Goal: Transaction & Acquisition: Purchase product/service

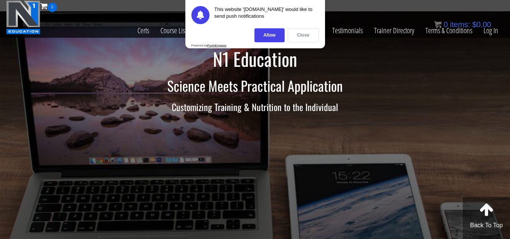
click at [298, 32] on div "Close" at bounding box center [303, 35] width 31 height 14
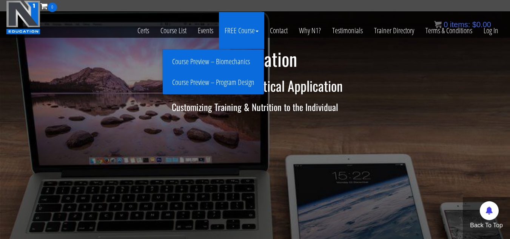
click at [244, 61] on link "Course Preview – Biomechanics" at bounding box center [213, 61] width 97 height 13
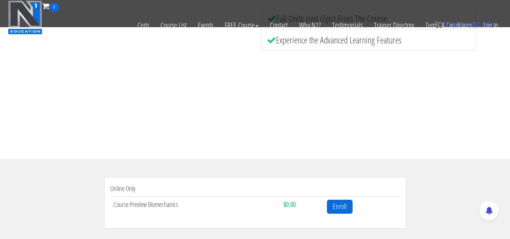
scroll to position [237, 0]
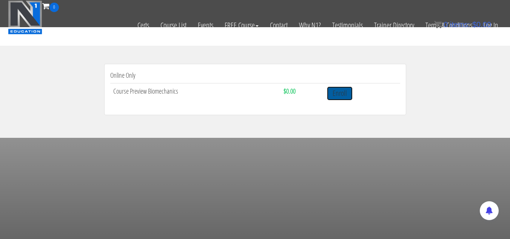
click at [350, 87] on link "Enroll" at bounding box center [340, 93] width 26 height 14
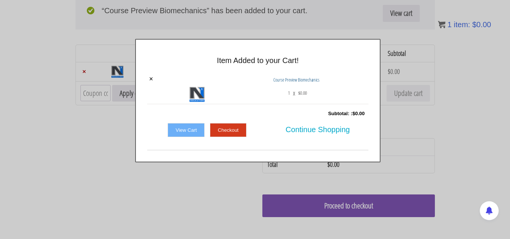
scroll to position [76, 0]
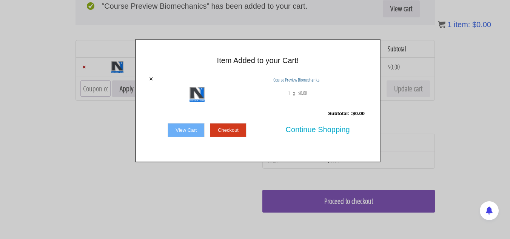
click at [219, 135] on link "Checkout" at bounding box center [228, 130] width 37 height 14
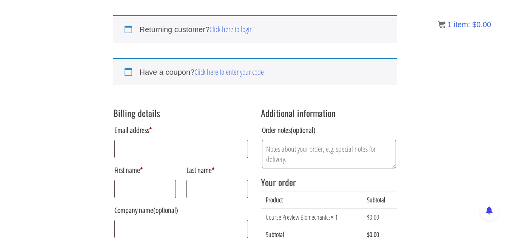
scroll to position [53, 0]
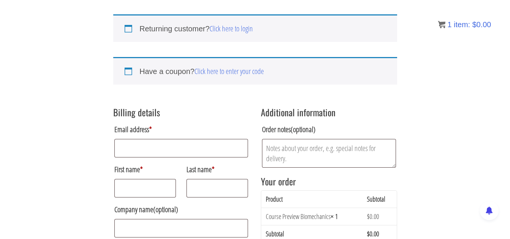
click at [187, 139] on p "Email address *" at bounding box center [181, 140] width 136 height 38
click at [190, 143] on input "Email address *" at bounding box center [181, 148] width 134 height 19
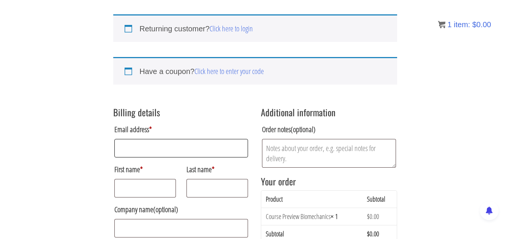
click at [190, 143] on input "Email address *" at bounding box center [181, 148] width 134 height 19
type input "wailousouhilou@gmail.com"
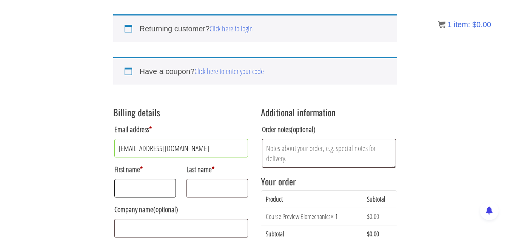
click at [161, 187] on input "First name *" at bounding box center [145, 188] width 62 height 19
type input "w"
type input "ù"
type input "mohamed ouail"
click at [220, 194] on input "Last name *" at bounding box center [218, 188] width 62 height 19
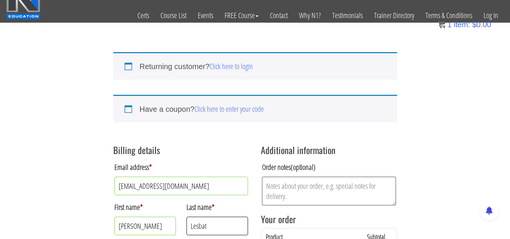
scroll to position [166, 0]
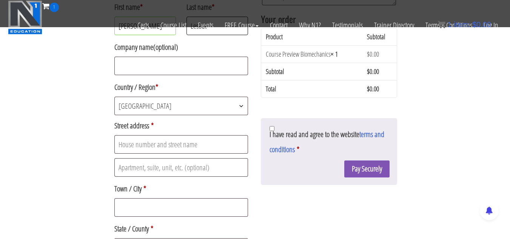
type input "Lesbat"
click at [222, 109] on span "Algeria" at bounding box center [181, 106] width 133 height 18
click at [178, 145] on input "Street address *" at bounding box center [181, 144] width 134 height 19
click at [178, 144] on input "Street address *" at bounding box center [181, 144] width 134 height 19
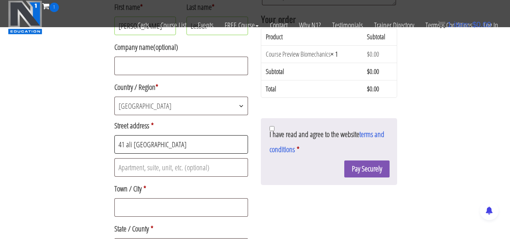
type input "41 ali hariched algiers center"
click at [145, 202] on input "Town / City *" at bounding box center [181, 207] width 134 height 19
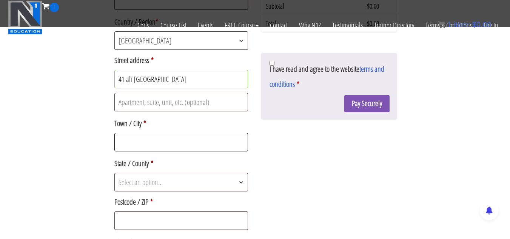
scroll to position [242, 0]
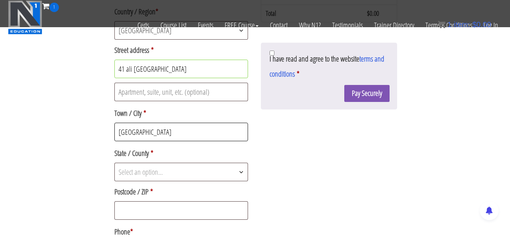
type input "algiers"
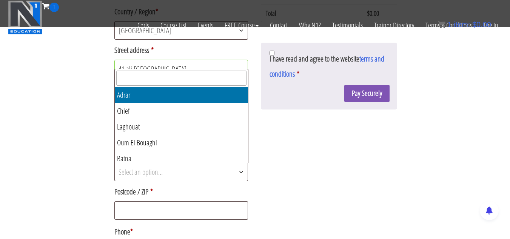
click at [196, 174] on span "Select an option…" at bounding box center [181, 172] width 133 height 18
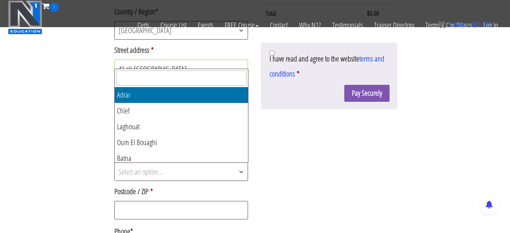
click at [172, 82] on input "text" at bounding box center [181, 78] width 130 height 15
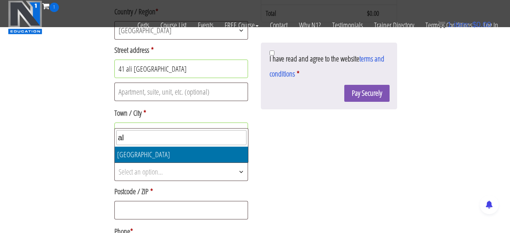
type input "al"
select select "DZ-16"
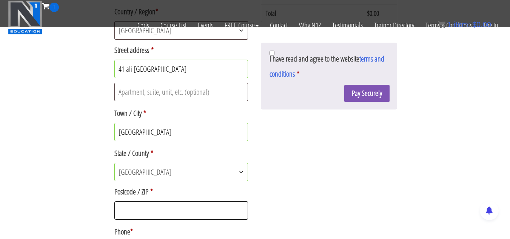
click at [186, 202] on input "Postcode / ZIP *" at bounding box center [181, 210] width 134 height 19
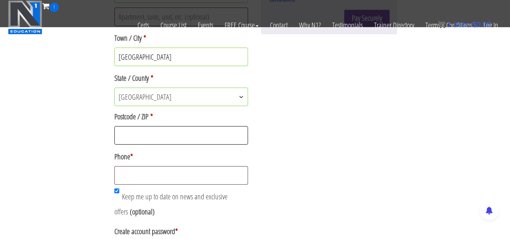
scroll to position [317, 0]
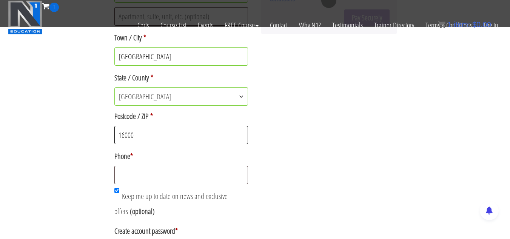
type input "16000"
click at [167, 183] on input "Phone *" at bounding box center [181, 175] width 134 height 19
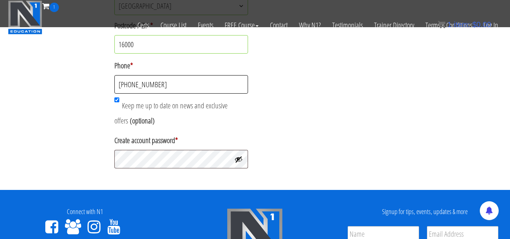
scroll to position [430, 0]
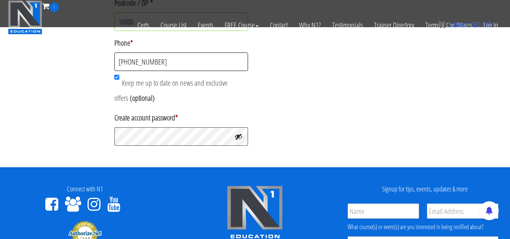
type input "[PHONE_NUMBER]"
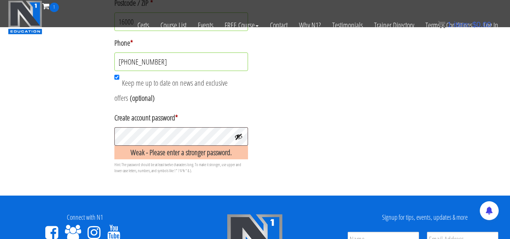
click at [238, 136] on button "Show password" at bounding box center [238, 137] width 8 height 8
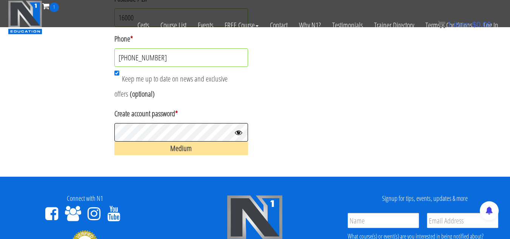
scroll to position [441, 0]
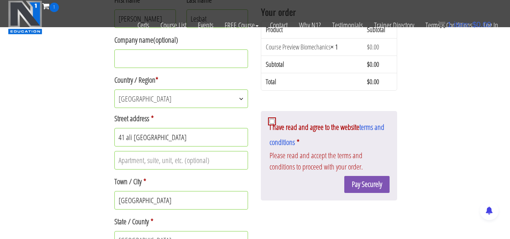
scroll to position [217, 0]
click at [271, 119] on input "I have read and agree to the website terms and conditions *" at bounding box center [272, 120] width 5 height 5
checkbox input "true"
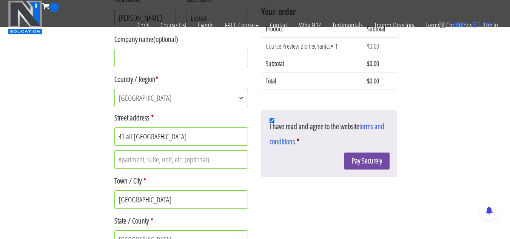
click at [376, 162] on button "Pay Securely" at bounding box center [366, 161] width 45 height 17
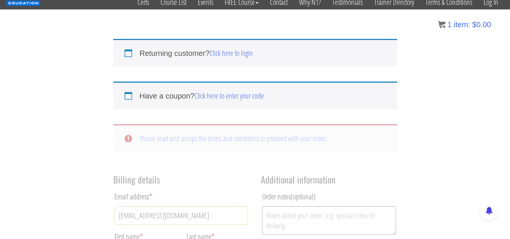
scroll to position [293, 0]
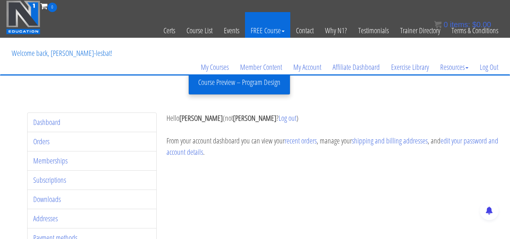
click at [274, 28] on link "FREE Course" at bounding box center [267, 30] width 45 height 37
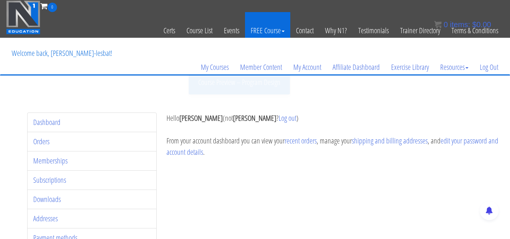
click at [270, 19] on link "FREE Course" at bounding box center [267, 30] width 45 height 37
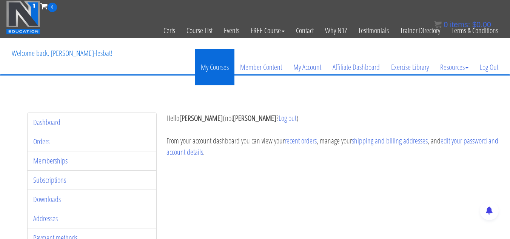
click at [219, 65] on link "My Courses" at bounding box center [214, 67] width 39 height 36
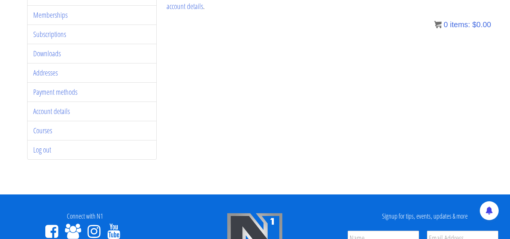
scroll to position [151, 0]
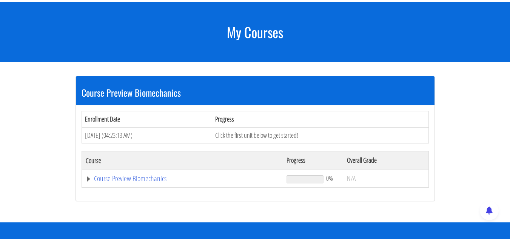
scroll to position [86, 0]
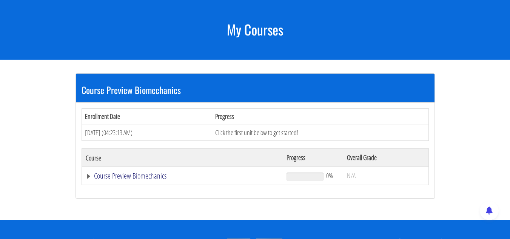
click at [159, 174] on link "Course Preview Biomechanics" at bounding box center [183, 176] width 194 height 8
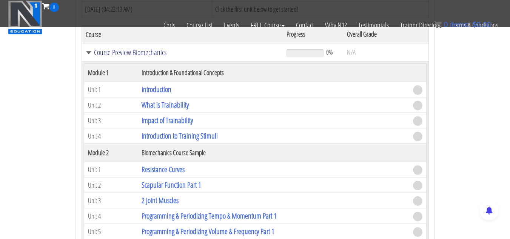
scroll to position [162, 0]
click at [161, 90] on link "Introduction" at bounding box center [157, 90] width 30 height 10
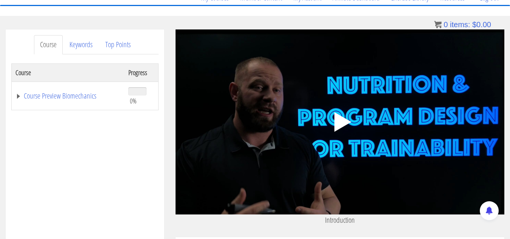
scroll to position [78, 0]
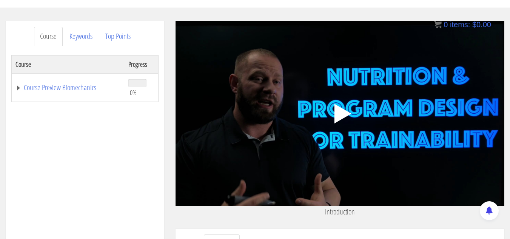
click at [316, 72] on div ".a{fill:#000;opacity:0.65;}.b{fill:#fff;opacity:1.0;} .fp-color-play{opacity:0.…" at bounding box center [340, 113] width 329 height 185
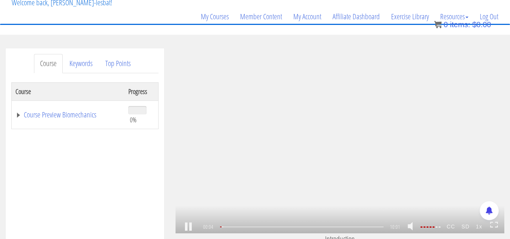
scroll to position [88, 0]
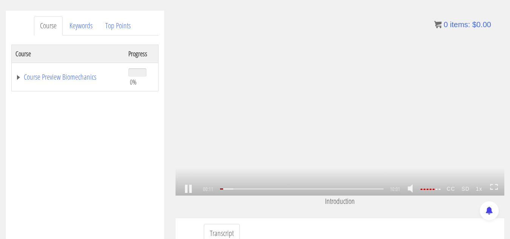
click at [453, 189] on strong "CC" at bounding box center [451, 189] width 15 height 12
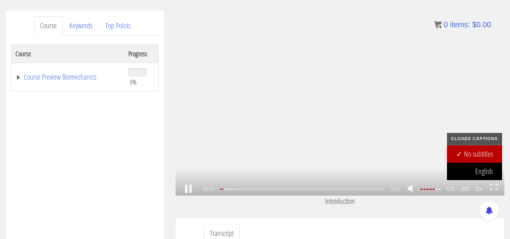
click at [470, 174] on link "English" at bounding box center [474, 171] width 55 height 17
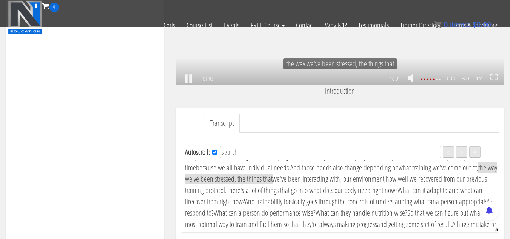
scroll to position [42, 0]
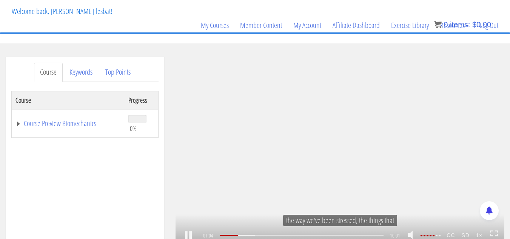
click at [191, 236] on link at bounding box center [188, 236] width 13 height 0
click at [188, 236] on link at bounding box center [188, 236] width 13 height 0
click at [497, 230] on icon at bounding box center [494, 233] width 8 height 6
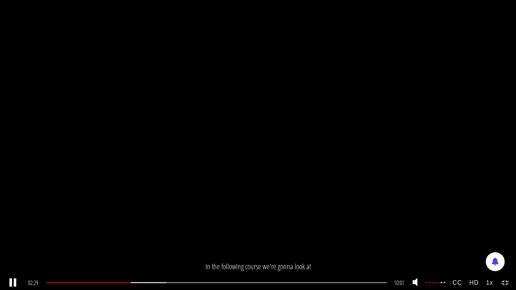
click at [477, 239] on strong "HD" at bounding box center [474, 283] width 17 height 14
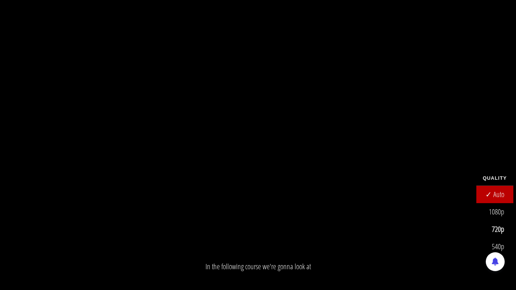
click at [499, 214] on link "1080p" at bounding box center [494, 211] width 37 height 17
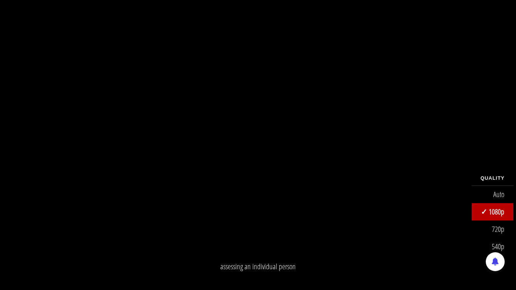
click at [499, 214] on link "1080p" at bounding box center [493, 211] width 42 height 17
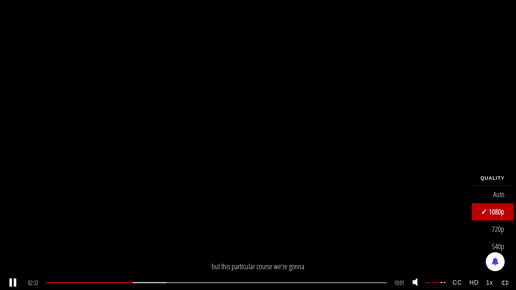
click at [473, 239] on strong "HD" at bounding box center [474, 283] width 17 height 14
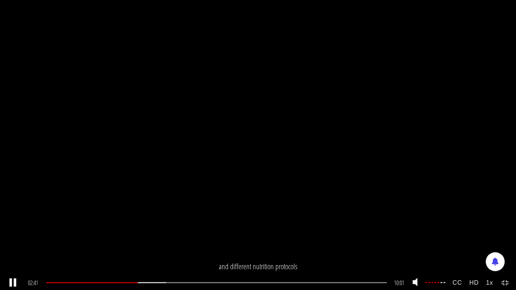
click at [504, 239] on icon at bounding box center [502, 285] width 3 height 2
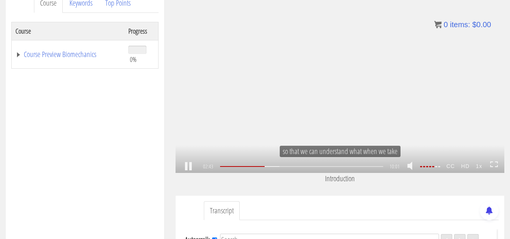
scroll to position [117, 0]
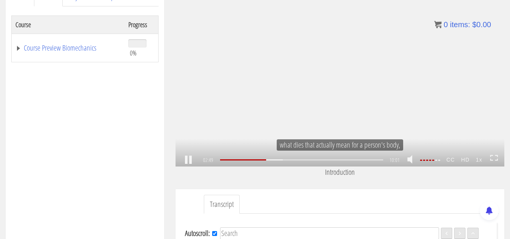
click at [492, 155] on icon at bounding box center [494, 158] width 8 height 6
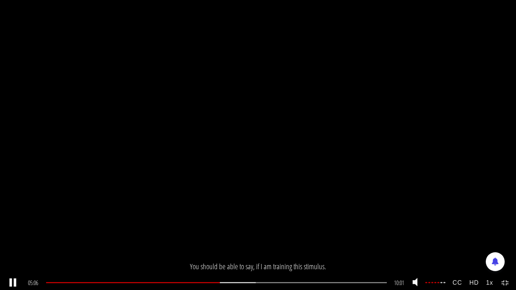
click at [506, 239] on icon at bounding box center [507, 281] width 3 height 2
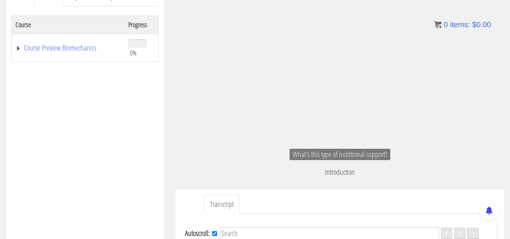
scroll to position [452, 0]
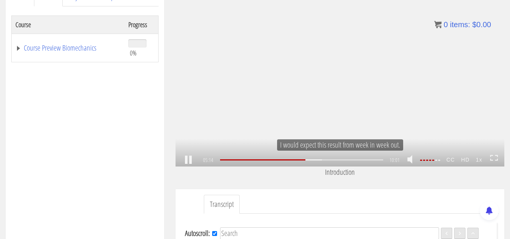
click at [498, 161] on div "05:14 09:57 10:01 04:47 CC HD 1x" at bounding box center [340, 160] width 329 height 13
click at [492, 160] on icon at bounding box center [491, 160] width 3 height 2
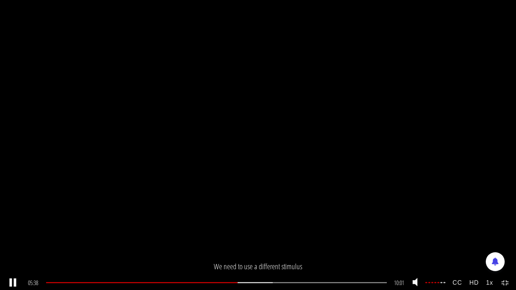
click at [472, 239] on strong "HD" at bounding box center [474, 283] width 17 height 14
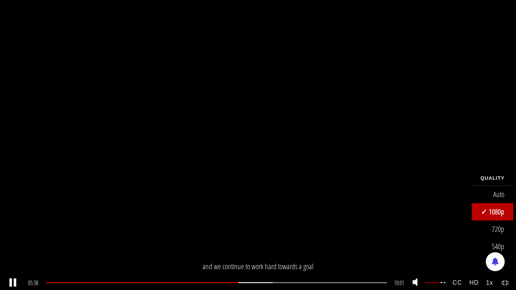
click at [473, 239] on strong "HD" at bounding box center [474, 283] width 17 height 14
click at [466, 239] on strong "HD" at bounding box center [474, 283] width 17 height 14
click at [460, 239] on strong "CC" at bounding box center [457, 283] width 17 height 14
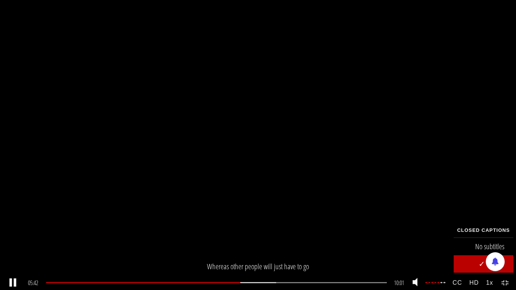
click at [459, 239] on strong "CC" at bounding box center [457, 283] width 17 height 14
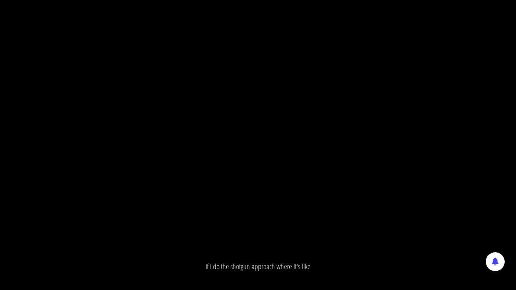
click at [463, 137] on div ".a{fill:#000;opacity:0.65;}.b{fill:#fff;opacity:1.0;} .fp-color-play{opacity:0.…" at bounding box center [258, 145] width 516 height 290
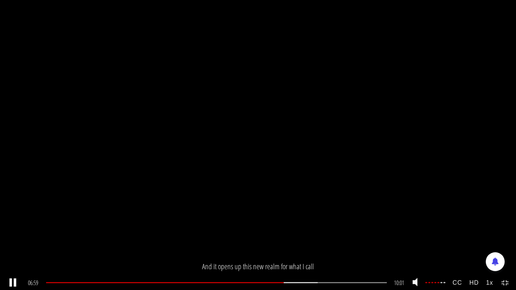
click at [507, 239] on icon at bounding box center [505, 283] width 8 height 6
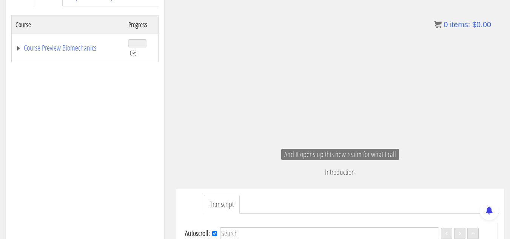
scroll to position [622, 0]
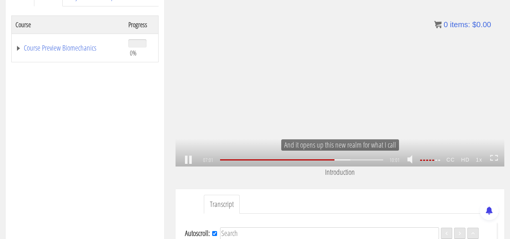
click at [191, 160] on link at bounding box center [188, 160] width 13 height 0
click at [342, 95] on div ".a{fill:#000;opacity:0.65;}.b{fill:#fff;opacity:1.0;} .fp-color-play{opacity:0.…" at bounding box center [340, 73] width 329 height 185
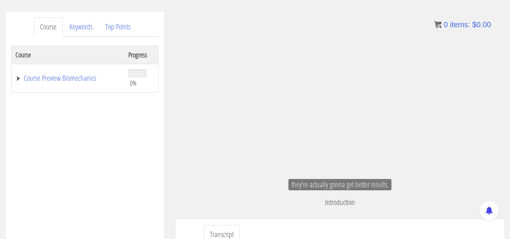
scroll to position [91, 0]
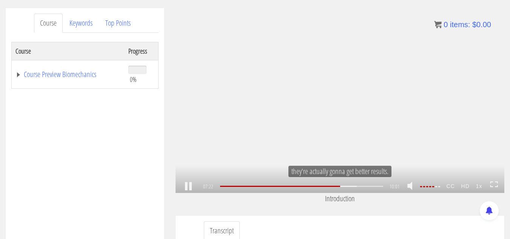
click at [494, 187] on icon at bounding box center [494, 184] width 8 height 6
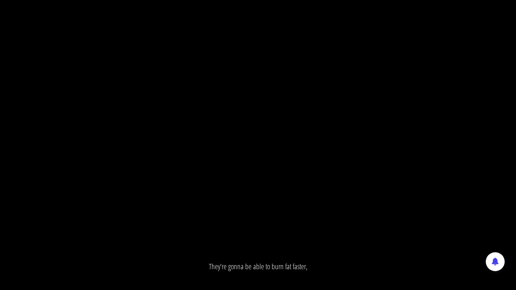
click at [385, 115] on div ".a{fill:#000;opacity:0.65;}.b{fill:#fff;opacity:1.0;} .fp-color-play{opacity:0.…" at bounding box center [258, 145] width 516 height 290
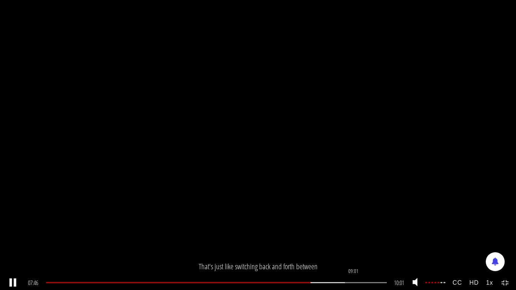
click at [354, 239] on div "09:01" at bounding box center [216, 282] width 340 height 1
click at [507, 239] on icon at bounding box center [507, 281] width 3 height 2
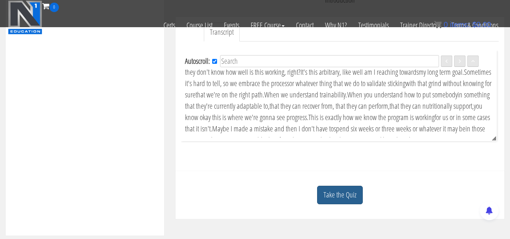
scroll to position [825, 0]
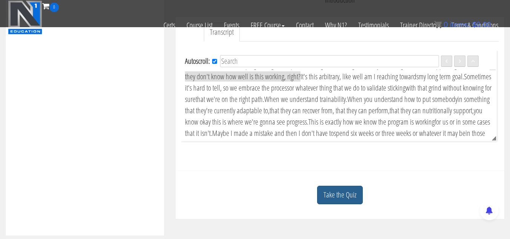
click at [349, 201] on link "Take the Quiz" at bounding box center [340, 195] width 46 height 19
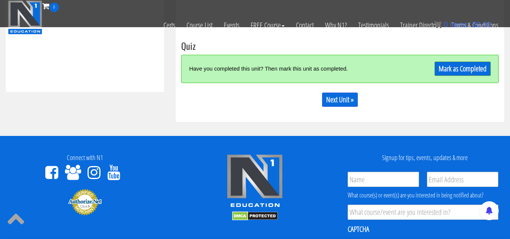
scroll to position [318, 0]
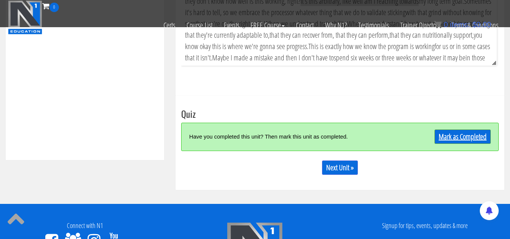
click at [478, 144] on link "Mark as Completed" at bounding box center [463, 137] width 56 height 14
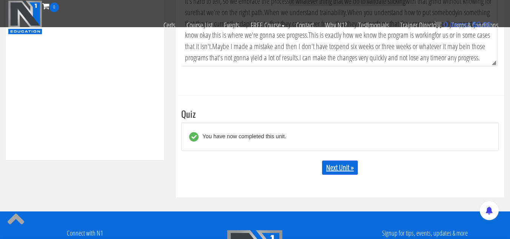
click at [337, 175] on link "Next Unit »" at bounding box center [340, 167] width 36 height 14
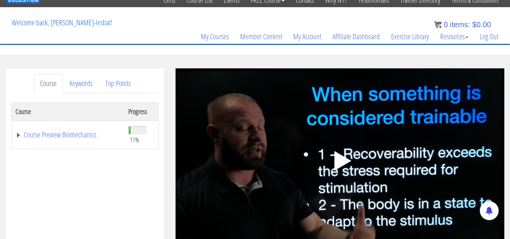
scroll to position [76, 0]
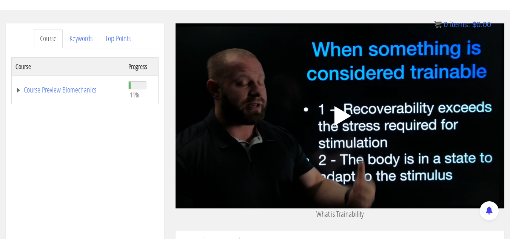
click at [342, 115] on polygon at bounding box center [342, 116] width 17 height 20
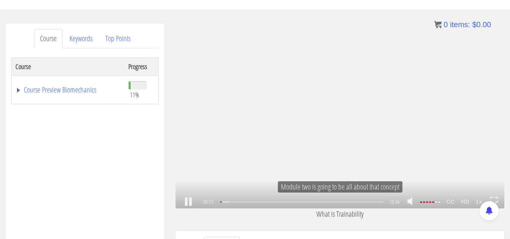
scroll to position [113, 0]
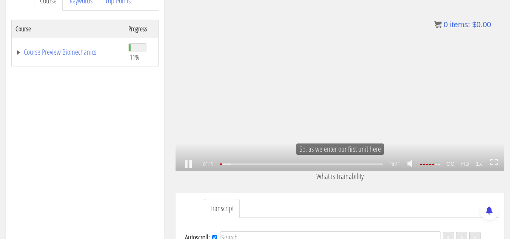
click at [464, 163] on strong "HD" at bounding box center [465, 164] width 15 height 12
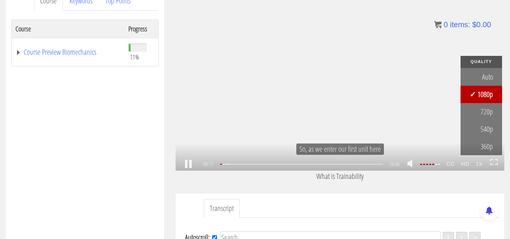
click at [486, 94] on link "1080p" at bounding box center [482, 94] width 42 height 17
click at [471, 166] on strong "HD" at bounding box center [465, 164] width 15 height 12
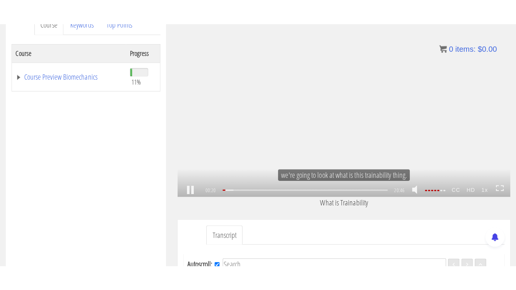
scroll to position [10, 0]
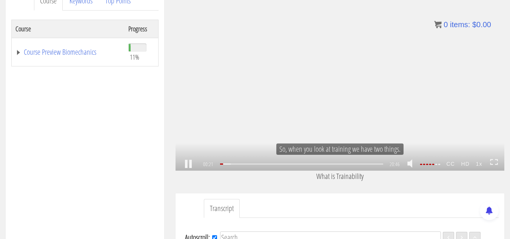
click at [495, 161] on icon at bounding box center [494, 162] width 8 height 6
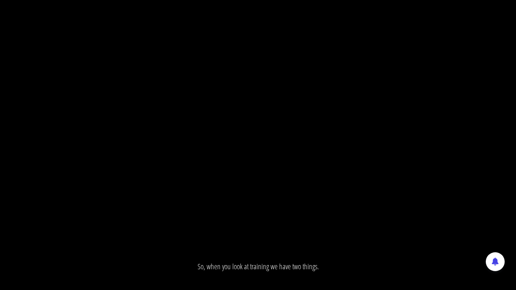
click at [426, 119] on div ".a{fill:#000;opacity:0.65;}.b{fill:#fff;opacity:1.0;} .fp-color-play{opacity:0.…" at bounding box center [258, 145] width 516 height 290
